Goal: Information Seeking & Learning: Compare options

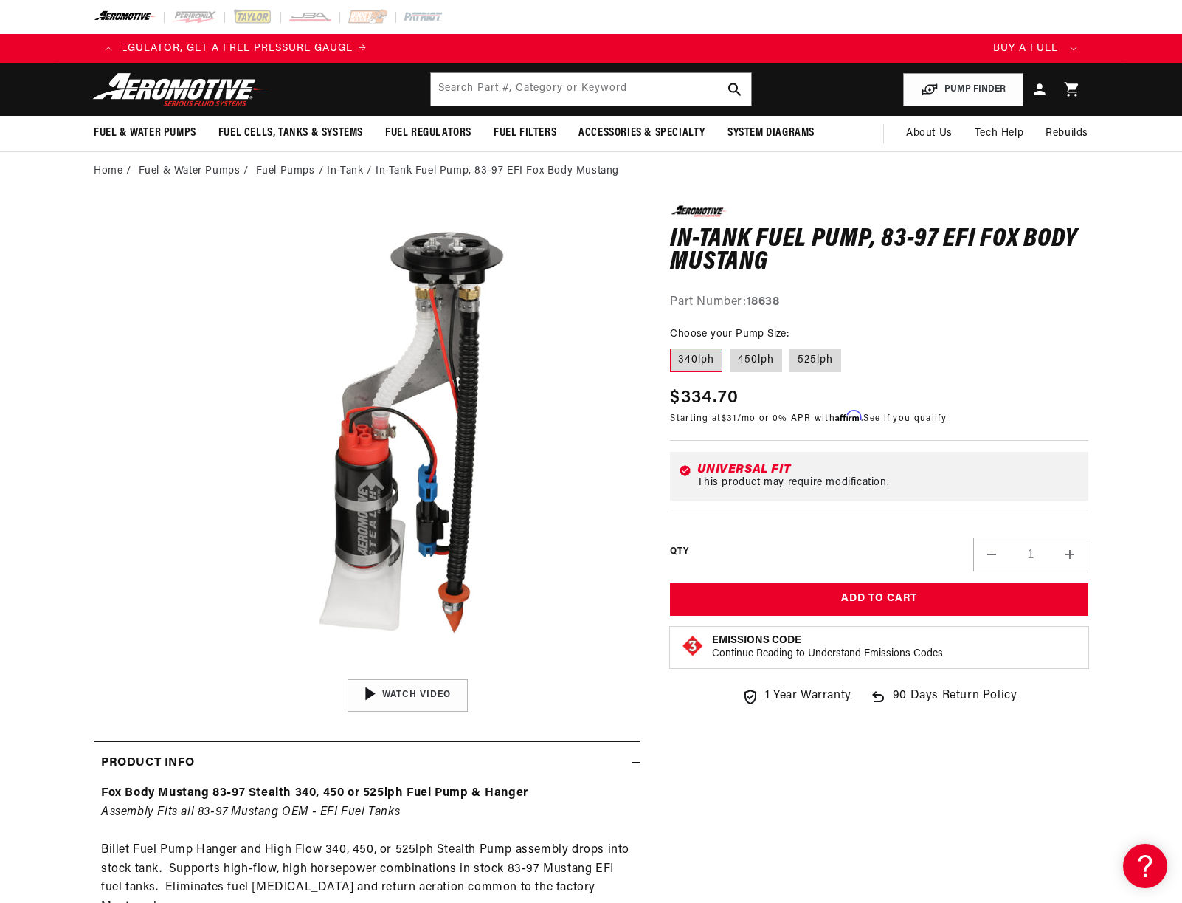
scroll to position [0, 936]
click at [755, 365] on label "450lph" at bounding box center [756, 360] width 52 height 24
click at [731, 346] on input "450lph" at bounding box center [730, 345] width 1 height 1
radio input "true"
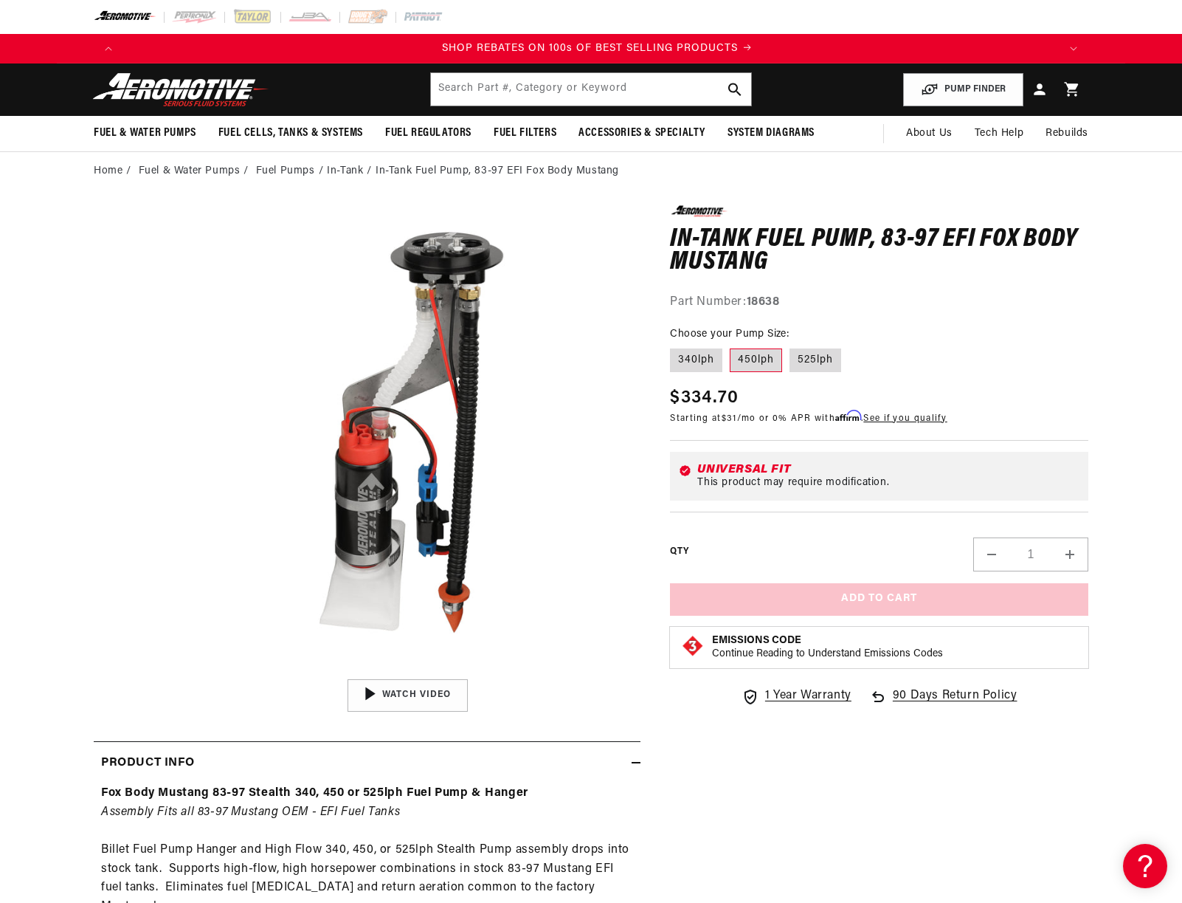
scroll to position [0, 1871]
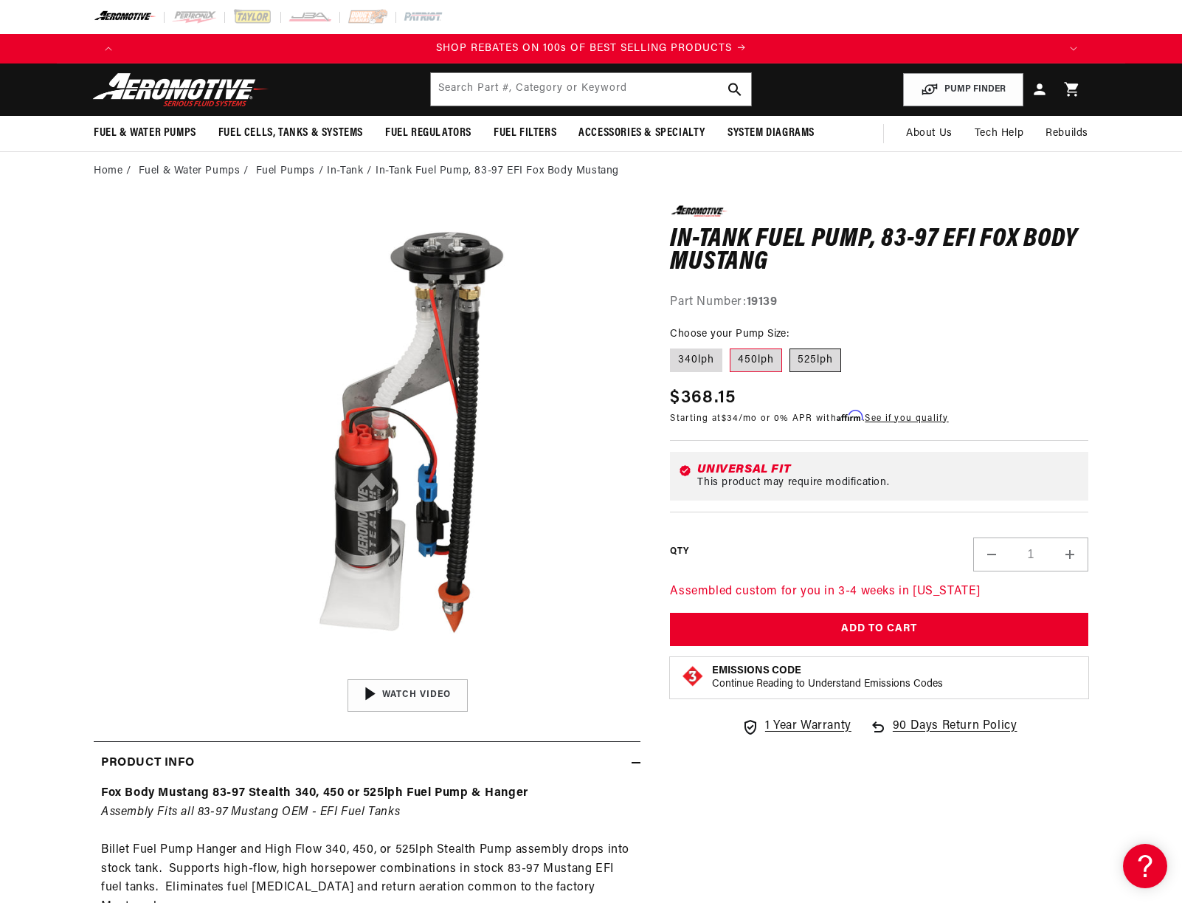
click at [823, 363] on label "525lph" at bounding box center [816, 360] width 52 height 24
click at [790, 346] on input "525lph" at bounding box center [790, 345] width 1 height 1
radio input "true"
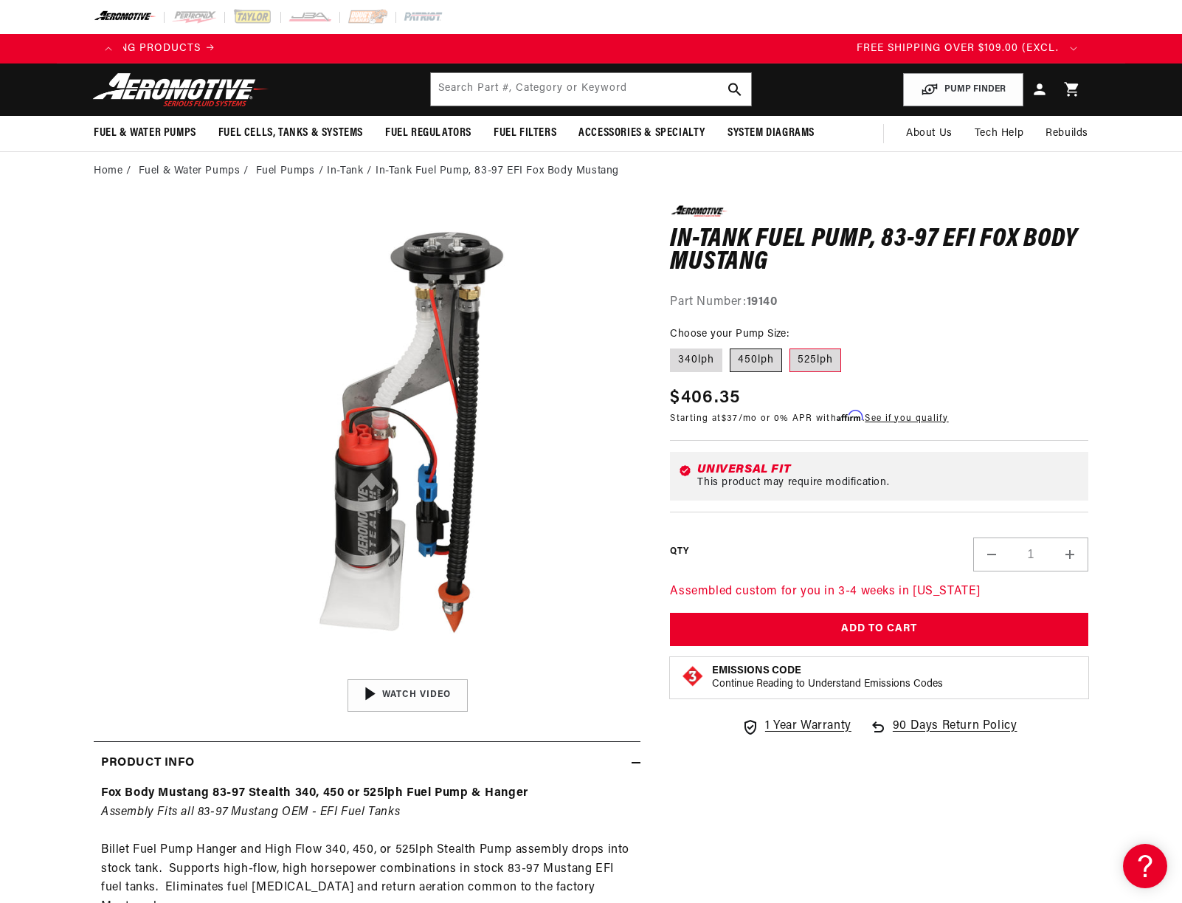
scroll to position [0, 2807]
click at [760, 360] on label "450lph" at bounding box center [756, 360] width 52 height 24
click at [731, 346] on input "450lph" at bounding box center [730, 345] width 1 height 1
radio input "true"
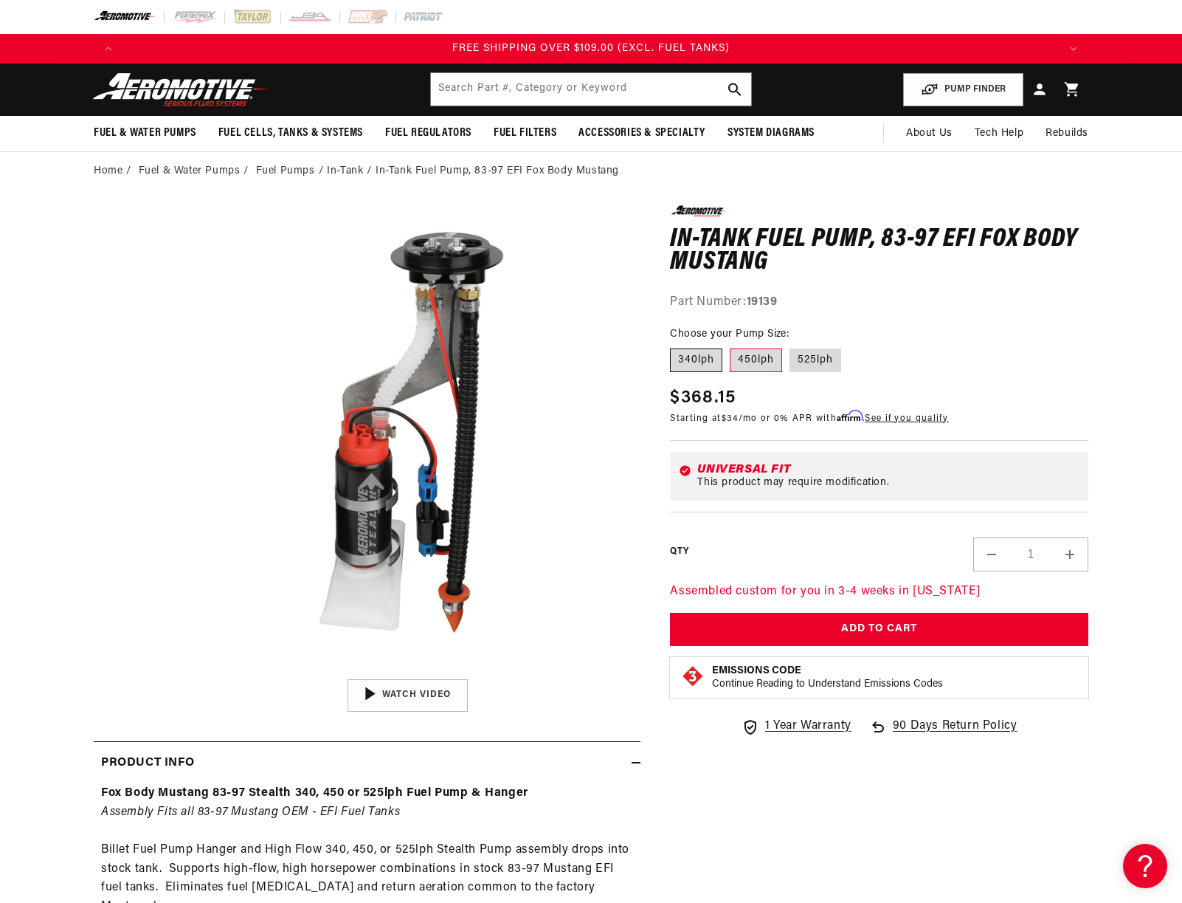
click at [703, 360] on label "340lph" at bounding box center [696, 360] width 52 height 24
click at [674, 346] on input "340lph" at bounding box center [674, 345] width 1 height 1
radio input "true"
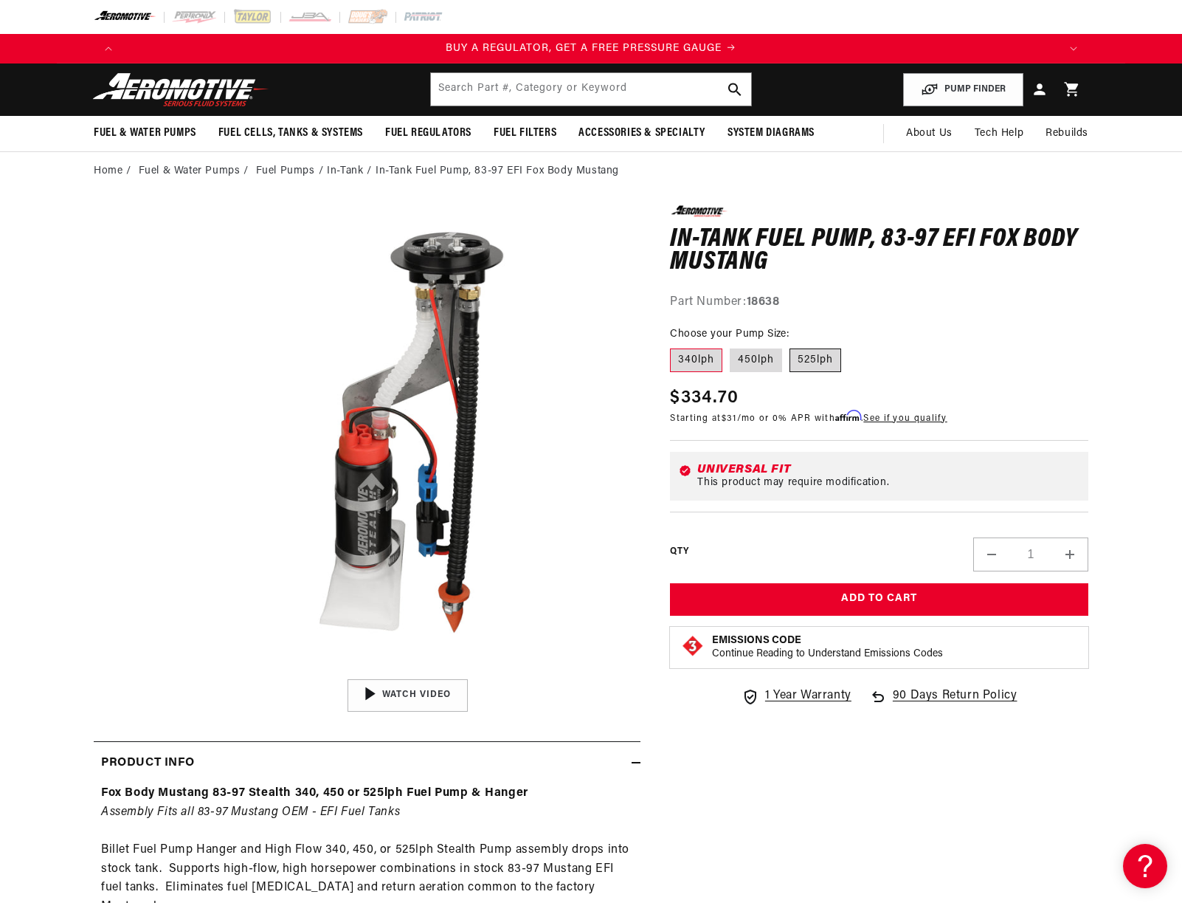
click at [801, 361] on label "525lph" at bounding box center [816, 360] width 52 height 24
click at [790, 346] on input "525lph" at bounding box center [790, 345] width 1 height 1
radio input "true"
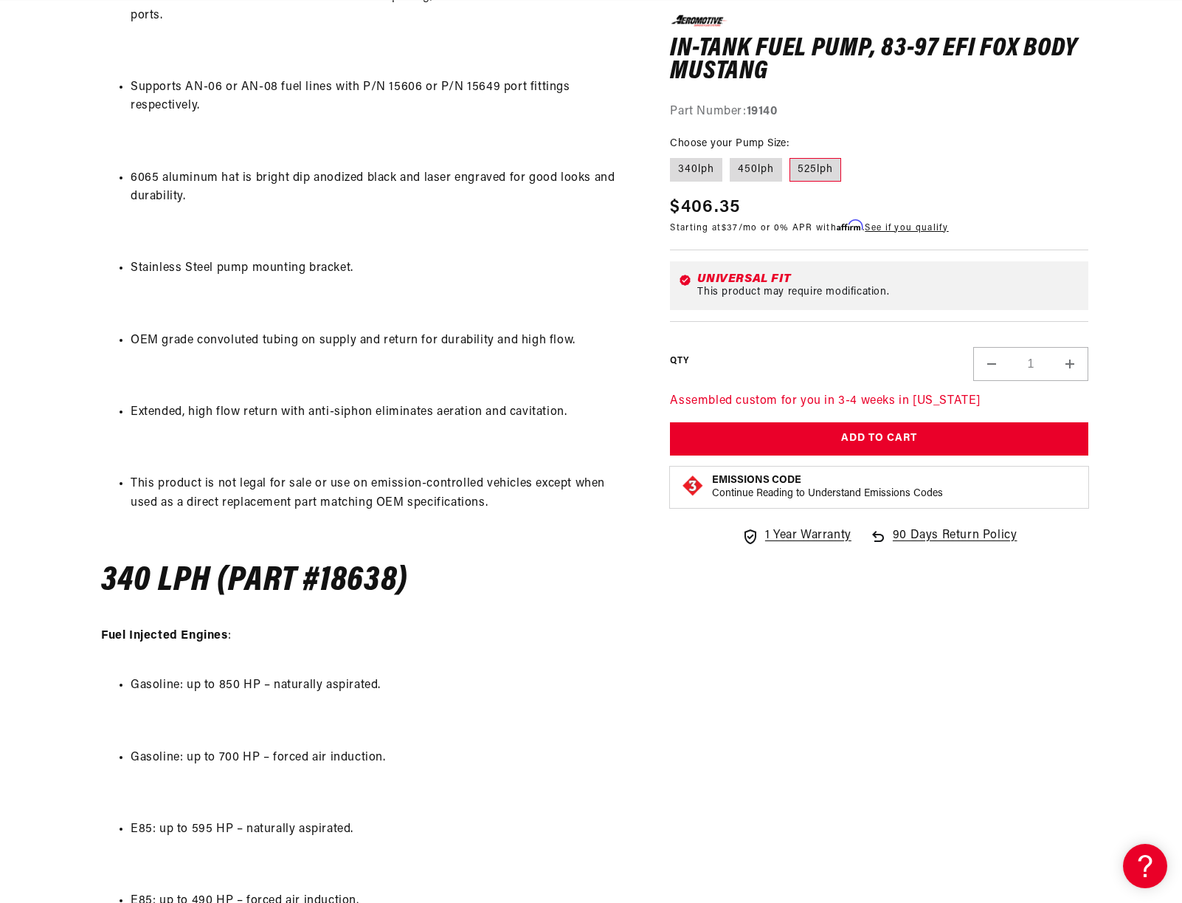
scroll to position [0, 936]
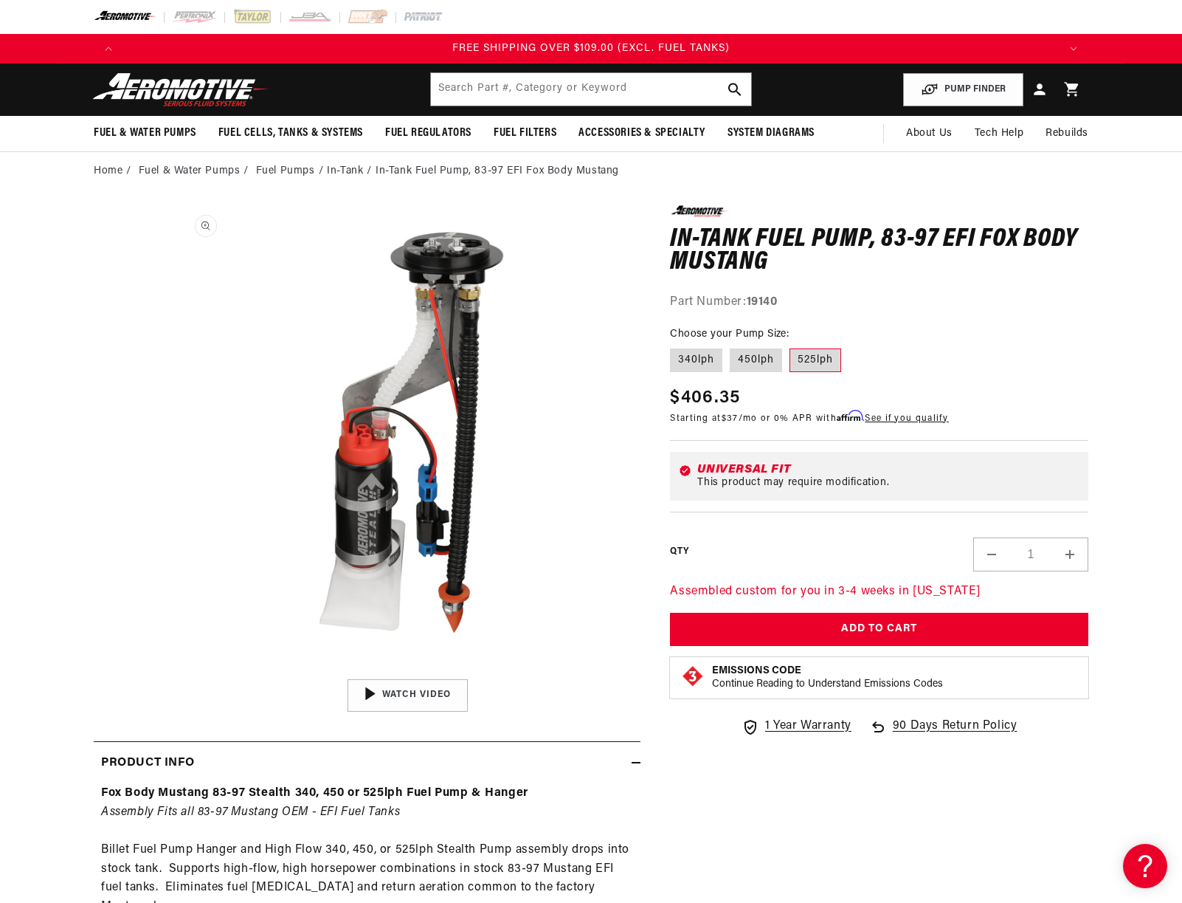
click at [175, 672] on button "Open media 1 in modal" at bounding box center [175, 672] width 0 height 0
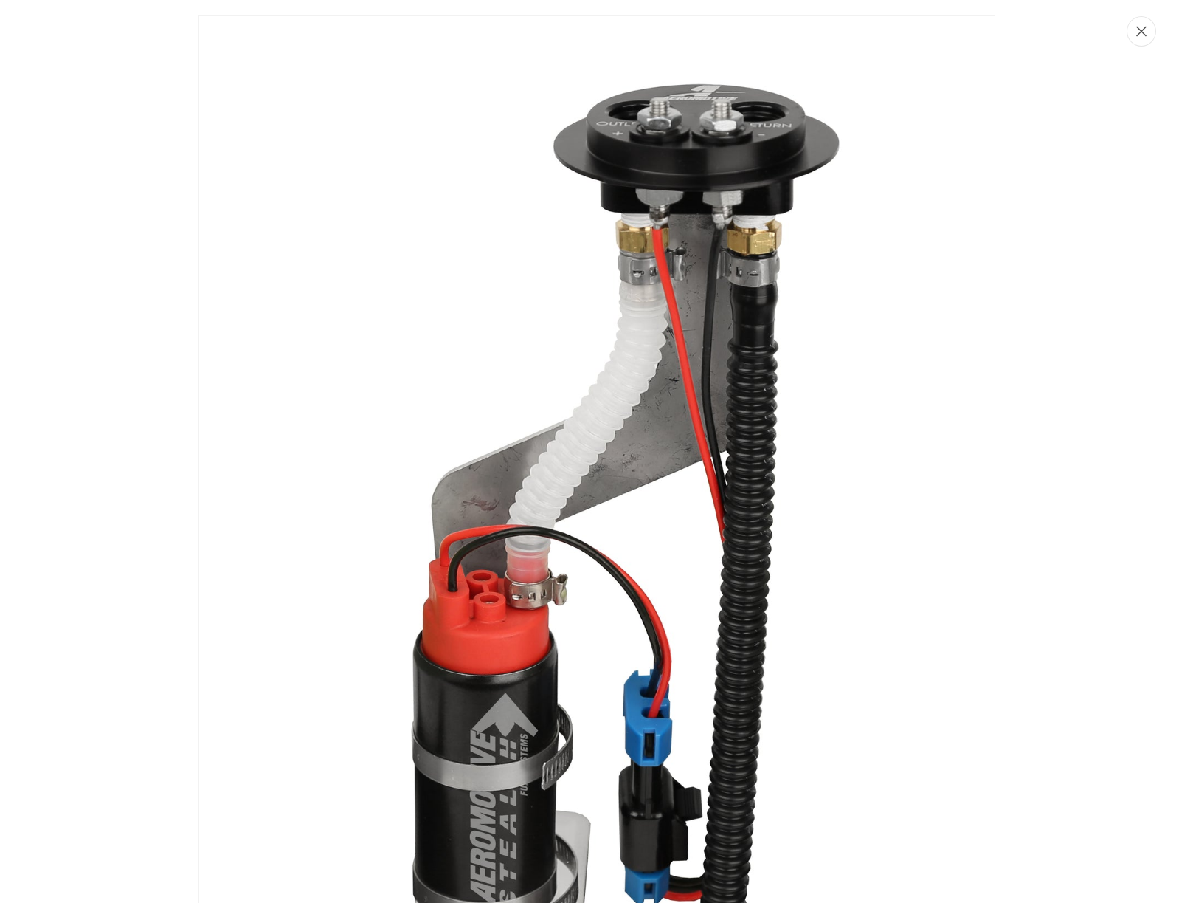
click at [1142, 32] on icon "Close" at bounding box center [1141, 32] width 10 height 10
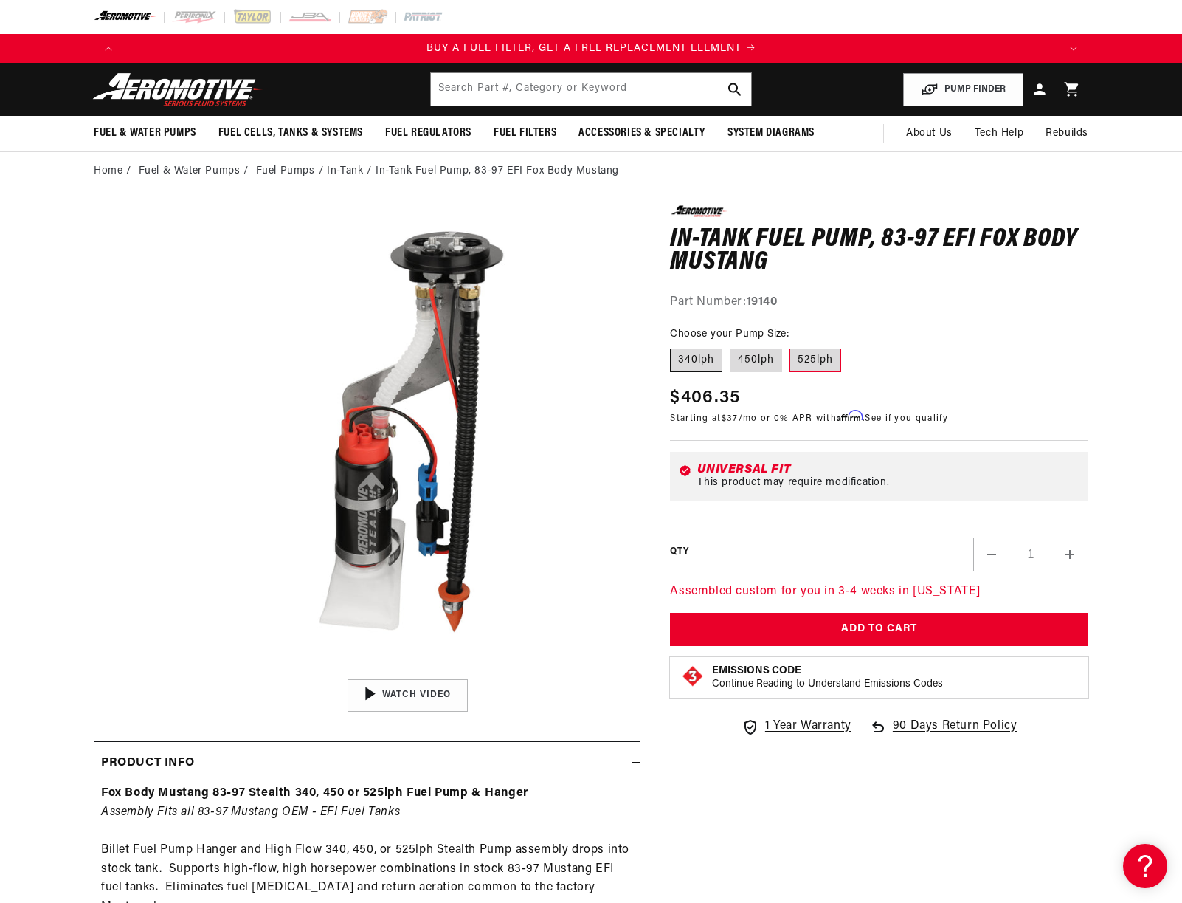
click at [689, 364] on label "340lph" at bounding box center [696, 360] width 52 height 24
click at [674, 346] on input "340lph" at bounding box center [674, 345] width 1 height 1
radio input "true"
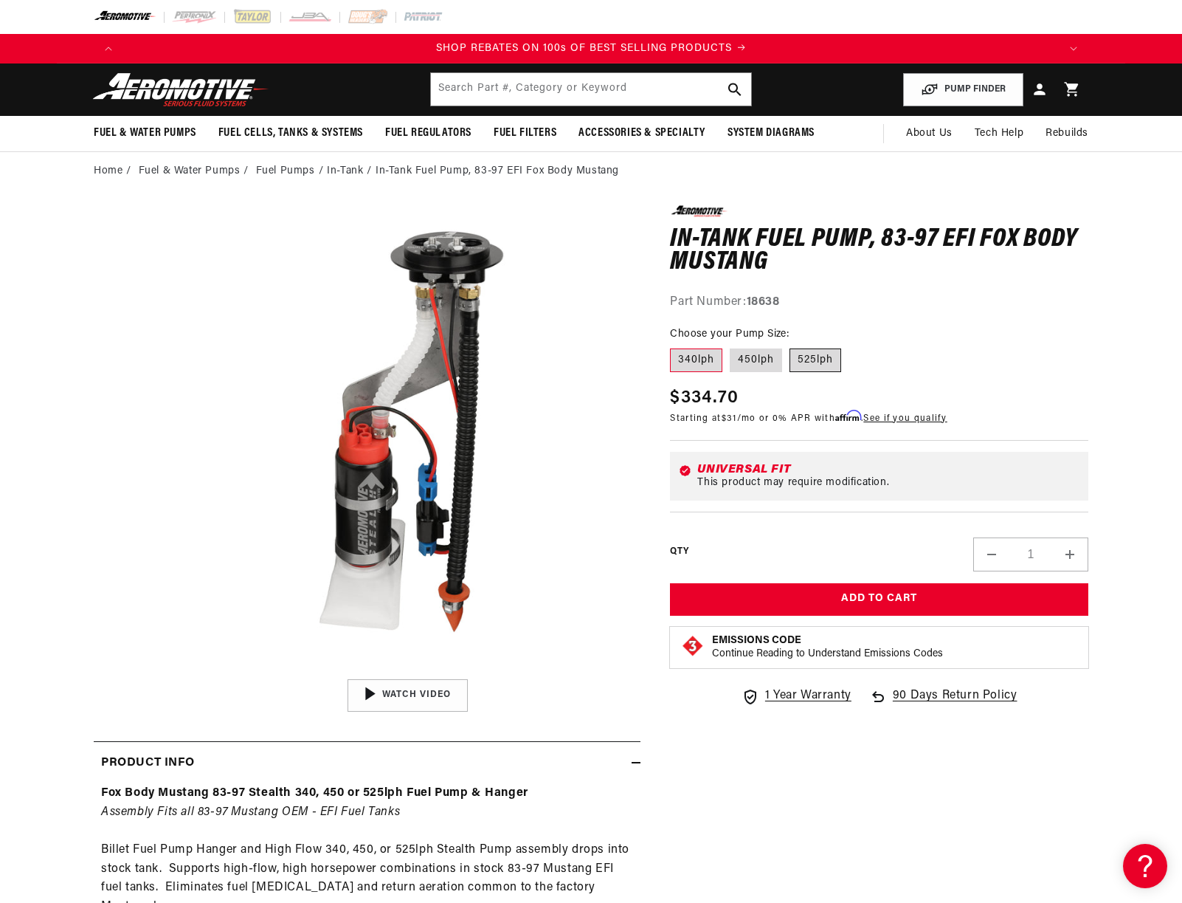
click at [814, 359] on label "525lph" at bounding box center [816, 360] width 52 height 24
click at [790, 346] on input "525lph" at bounding box center [790, 345] width 1 height 1
radio input "true"
